Goal: Transaction & Acquisition: Obtain resource

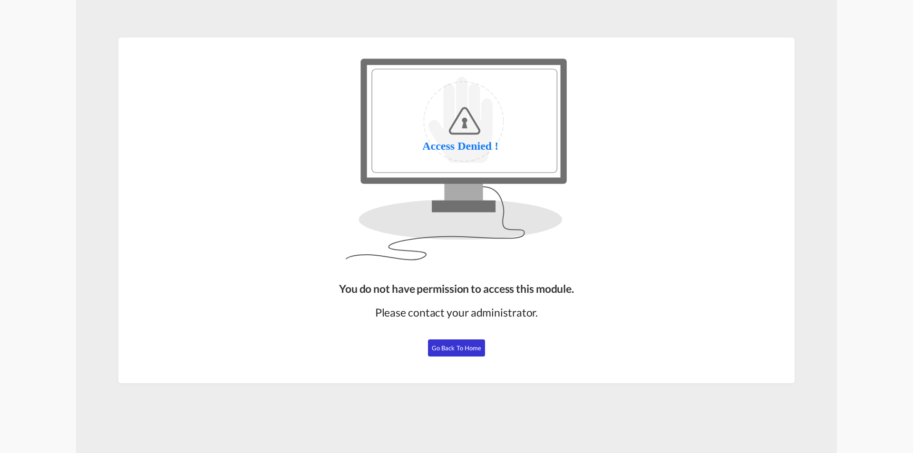
click at [450, 355] on button "Go Back to Home" at bounding box center [456, 348] width 57 height 17
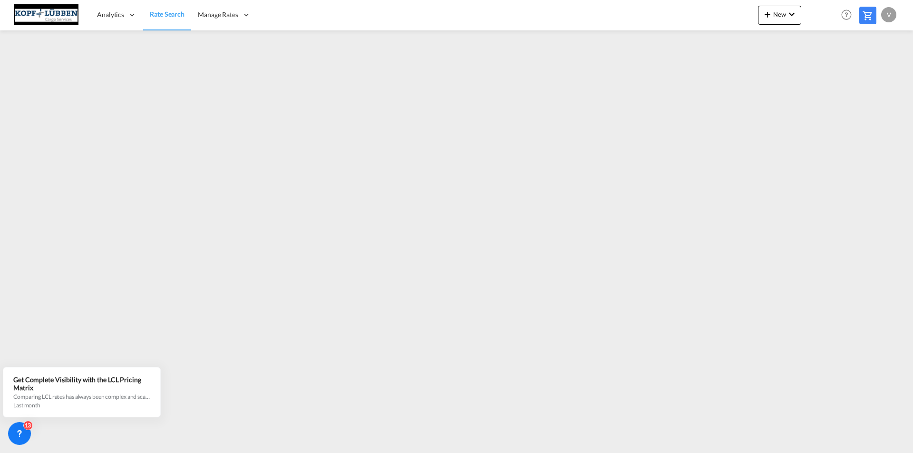
drag, startPoint x: 881, startPoint y: 1, endPoint x: 356, endPoint y: 23, distance: 526.0
click at [356, 23] on div "Analytics Dashboard Reports Rate Search Manage Rates Contract Rates My Rate Fil…" at bounding box center [456, 14] width 885 height 29
click at [889, 16] on div "v" at bounding box center [888, 14] width 15 height 15
click at [874, 70] on button "Logout" at bounding box center [879, 72] width 62 height 19
